Goal: Information Seeking & Learning: Check status

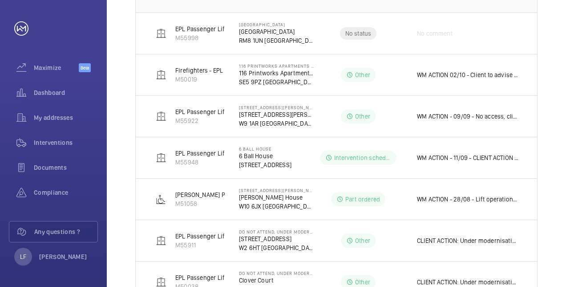
scroll to position [159, 0]
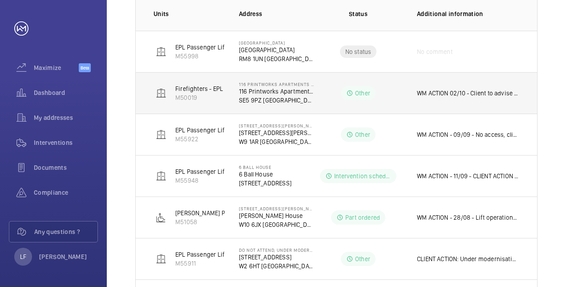
click at [463, 93] on p "WM ACTION 02/10 - Client to advise go ahead on mod 30/09 - Drive upgrade requir…" at bounding box center [468, 93] width 102 height 9
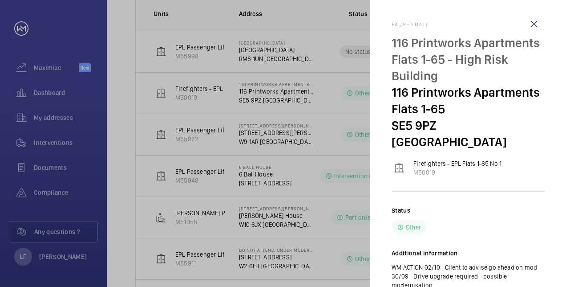
click at [345, 98] on div at bounding box center [283, 143] width 566 height 287
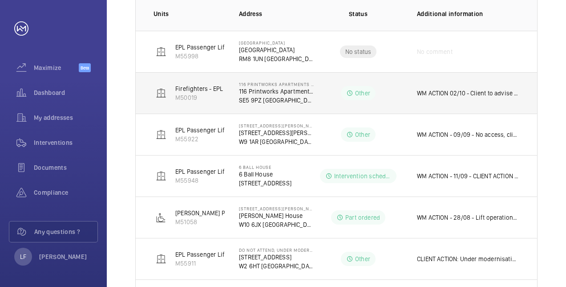
click at [269, 100] on p "SE5 9PZ [GEOGRAPHIC_DATA]" at bounding box center [276, 100] width 75 height 9
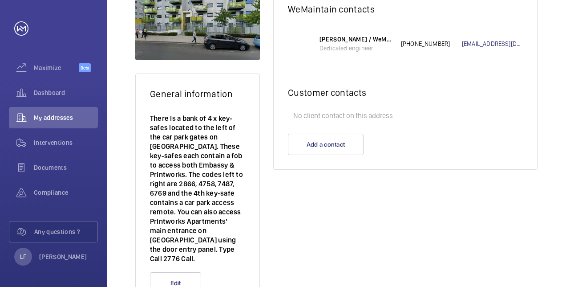
scroll to position [178, 0]
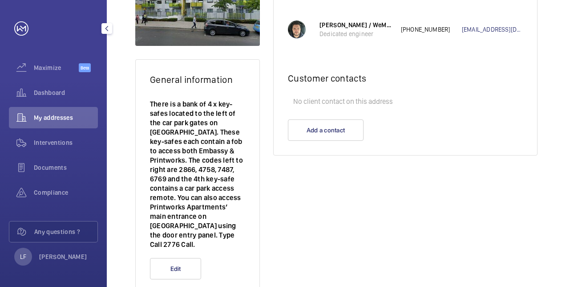
click at [63, 116] on span "My addresses" at bounding box center [66, 117] width 64 height 9
click at [51, 90] on span "Dashboard" at bounding box center [66, 92] width 64 height 9
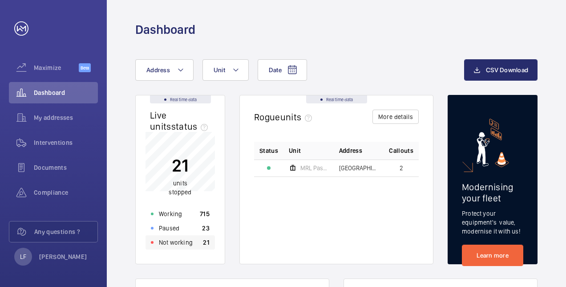
click at [182, 237] on div "Not working 21" at bounding box center [180, 242] width 69 height 14
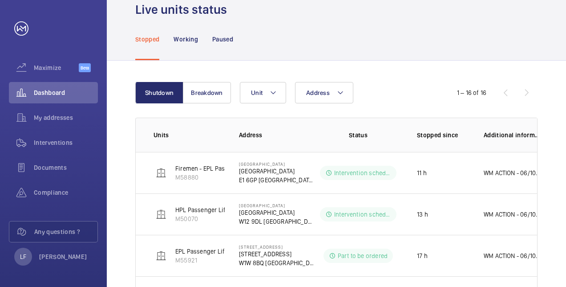
scroll to position [134, 0]
